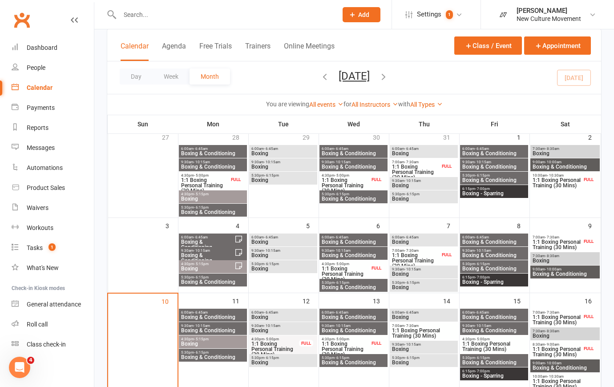
click at [222, 312] on span "6:00am - 6:45am" at bounding box center [213, 313] width 65 height 4
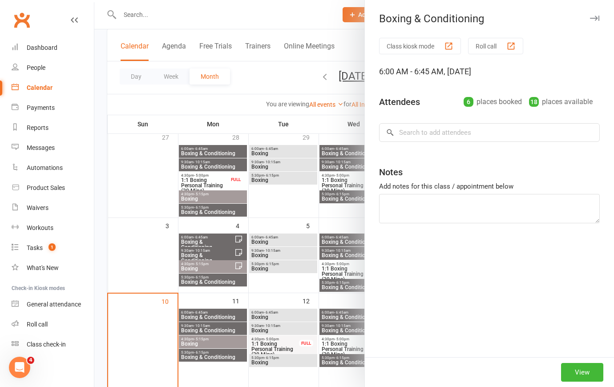
type textarea "[PERSON_NAME] has now joined on a membership and plans to be there every [DATE]…"
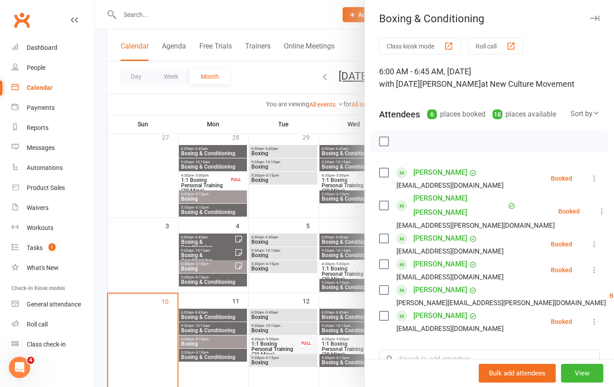
click at [211, 328] on div at bounding box center [354, 193] width 520 height 387
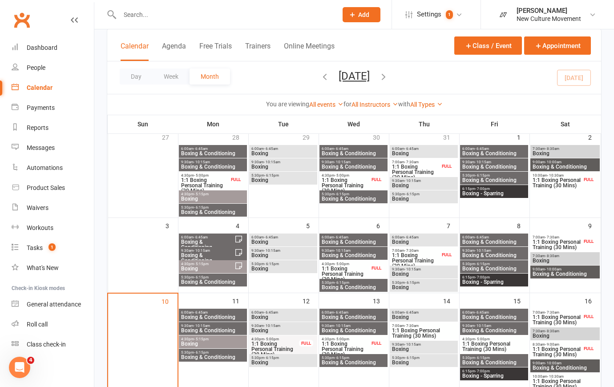
click at [212, 328] on span "Boxing & Conditioning" at bounding box center [213, 330] width 65 height 5
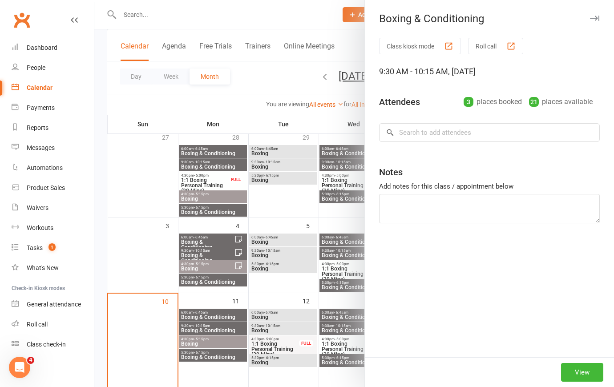
type textarea "[PERSON_NAME] is a southpaw - if you haven't yet met her"
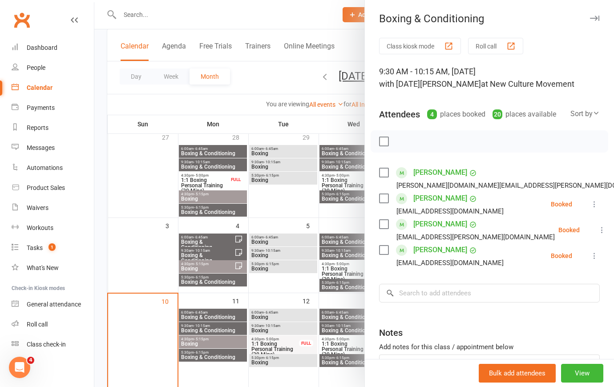
click at [208, 343] on div at bounding box center [354, 193] width 520 height 387
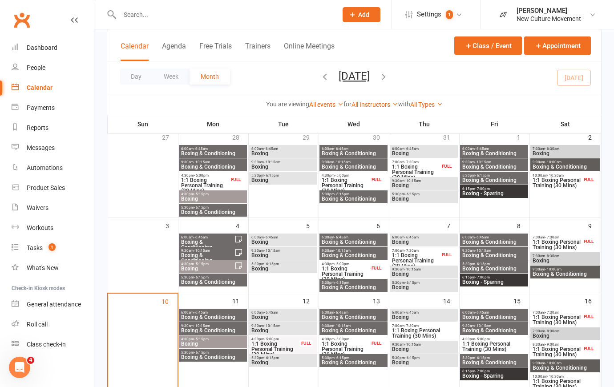
click at [212, 341] on span "Boxing" at bounding box center [213, 343] width 65 height 5
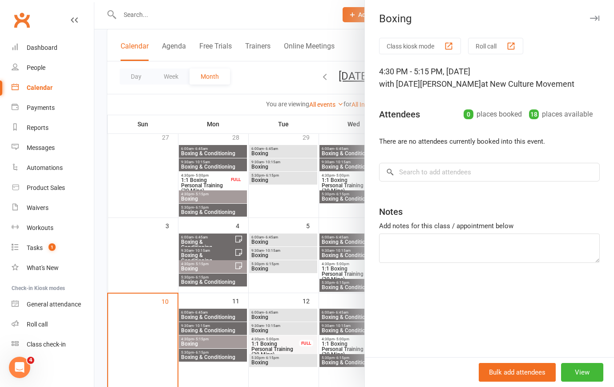
click at [220, 357] on div at bounding box center [354, 193] width 520 height 387
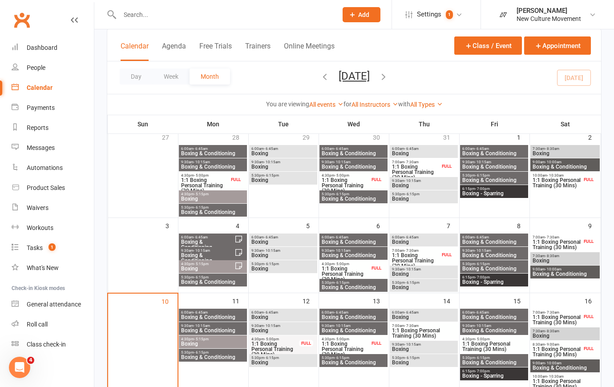
click at [223, 355] on span "Boxing & Conditioning" at bounding box center [213, 357] width 65 height 5
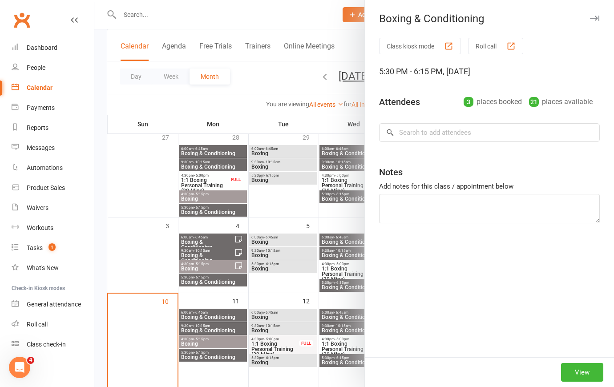
type textarea "[PERSON_NAME] was away all last week unwell. [PERSON_NAME] was also away last w…"
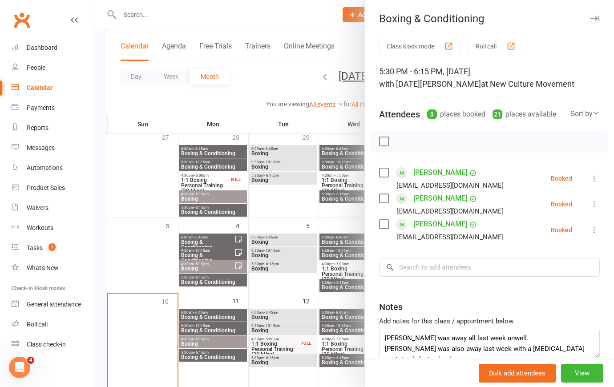
click at [268, 76] on div at bounding box center [354, 193] width 520 height 387
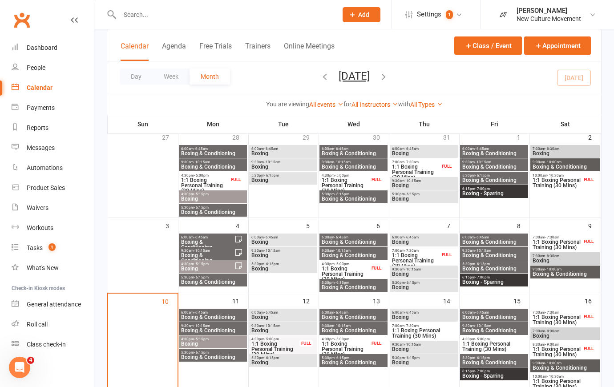
click at [275, 362] on span "Boxing" at bounding box center [283, 362] width 65 height 5
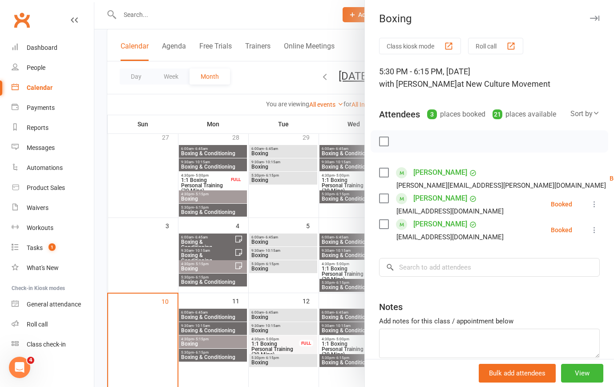
click at [264, 85] on div at bounding box center [354, 193] width 520 height 387
